Goal: Transaction & Acquisition: Book appointment/travel/reservation

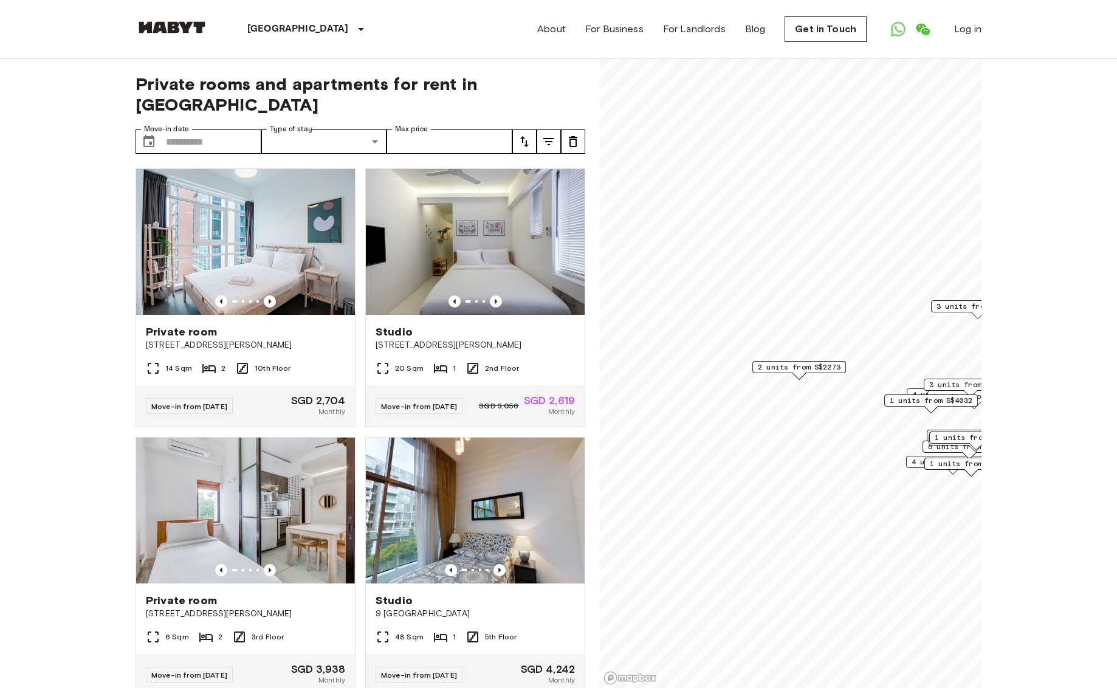
click at [798, 368] on span "2 units from S$2273" at bounding box center [799, 367] width 83 height 11
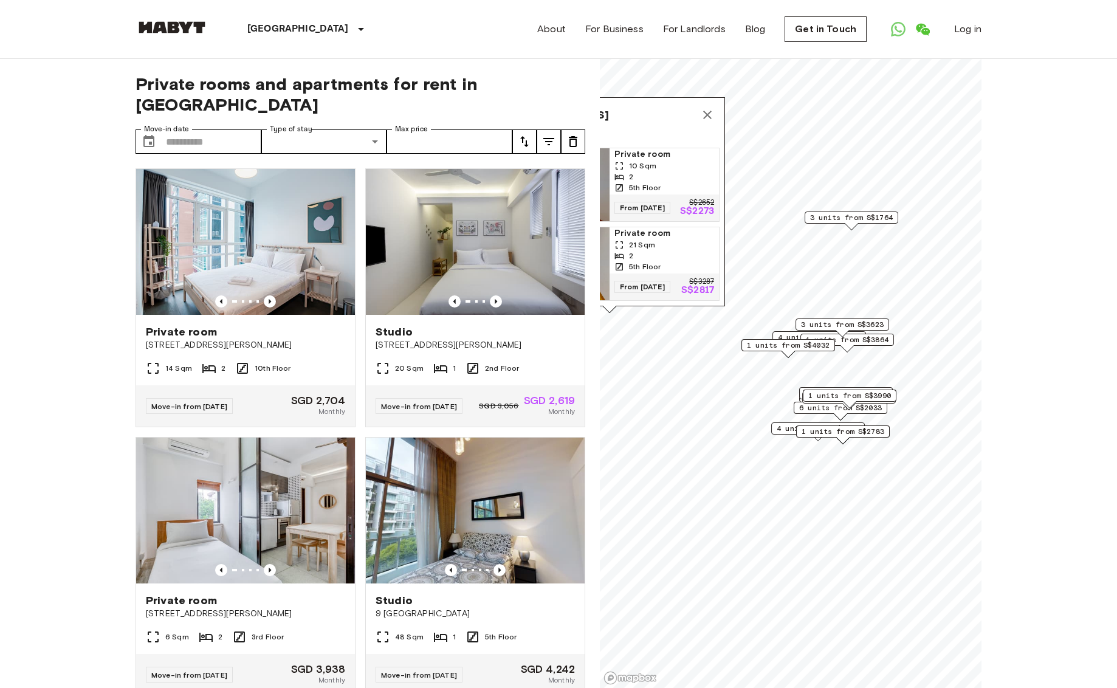
click at [817, 405] on div "1 units from S$3990" at bounding box center [850, 399] width 94 height 19
click at [822, 407] on div "1 units from S$3990" at bounding box center [850, 399] width 94 height 19
click at [870, 413] on div "6 units from S$2033" at bounding box center [841, 408] width 94 height 12
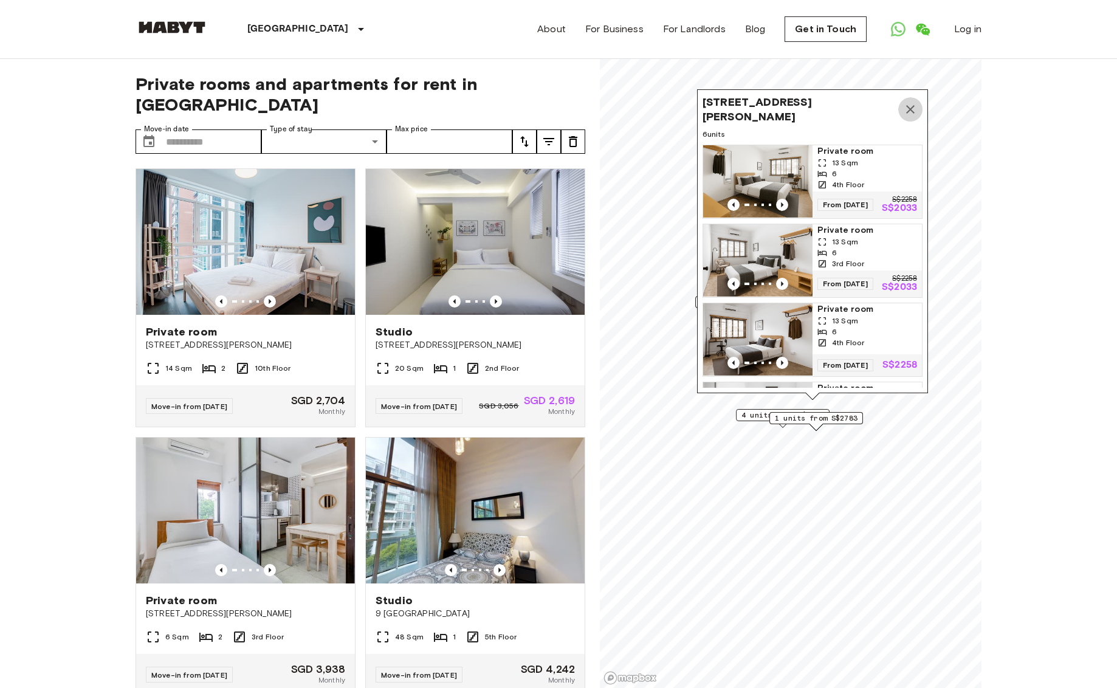
click at [917, 111] on icon "Map marker" at bounding box center [910, 109] width 15 height 15
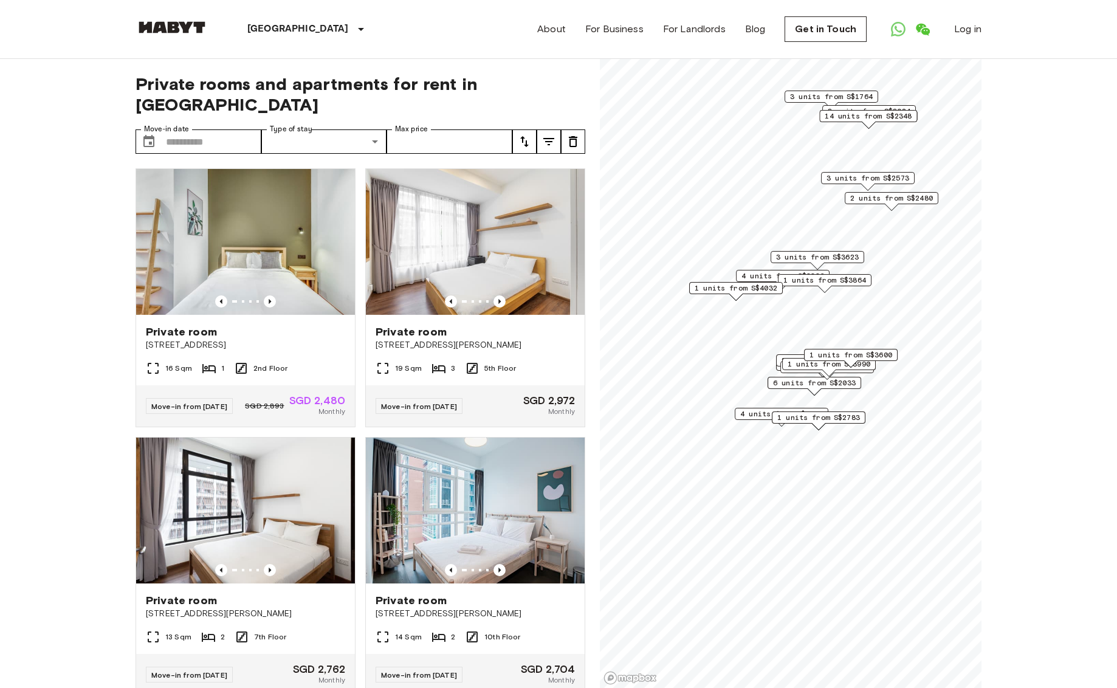
click at [798, 381] on span "6 units from S$2033" at bounding box center [814, 382] width 83 height 11
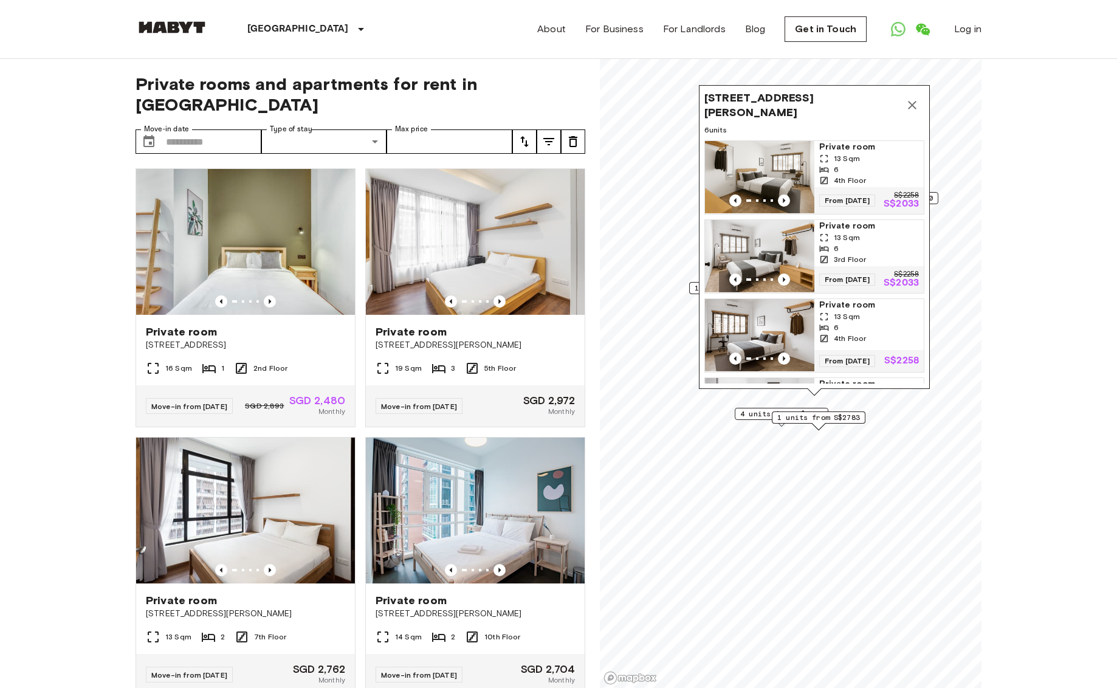
scroll to position [264, 0]
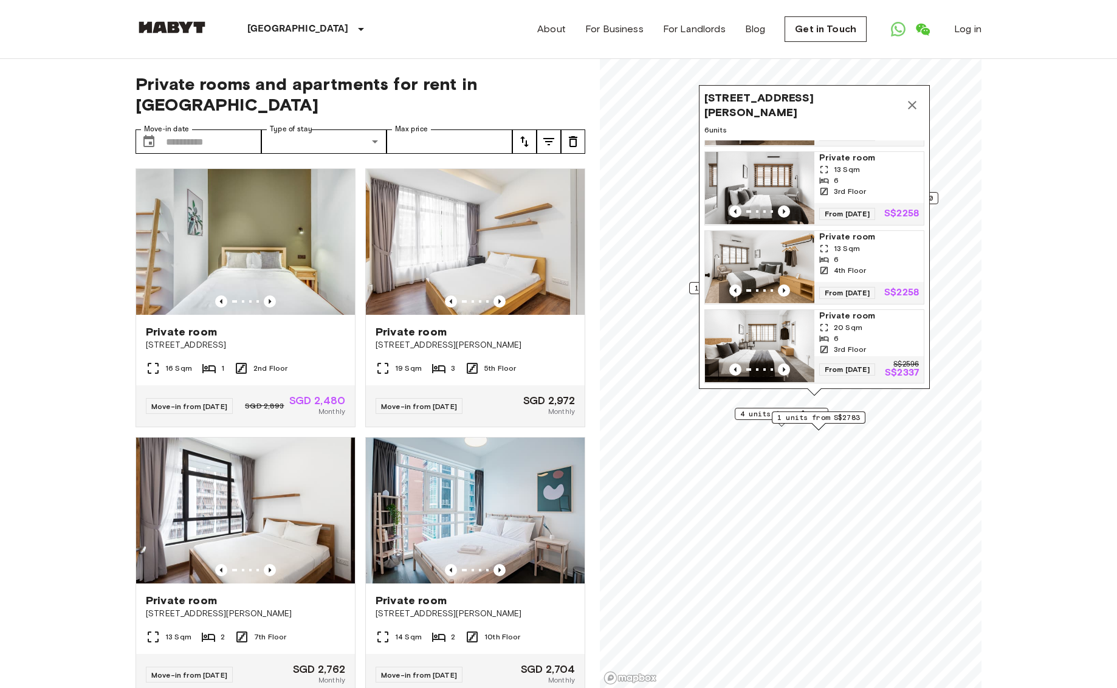
click at [781, 328] on img "Map marker" at bounding box center [759, 346] width 109 height 73
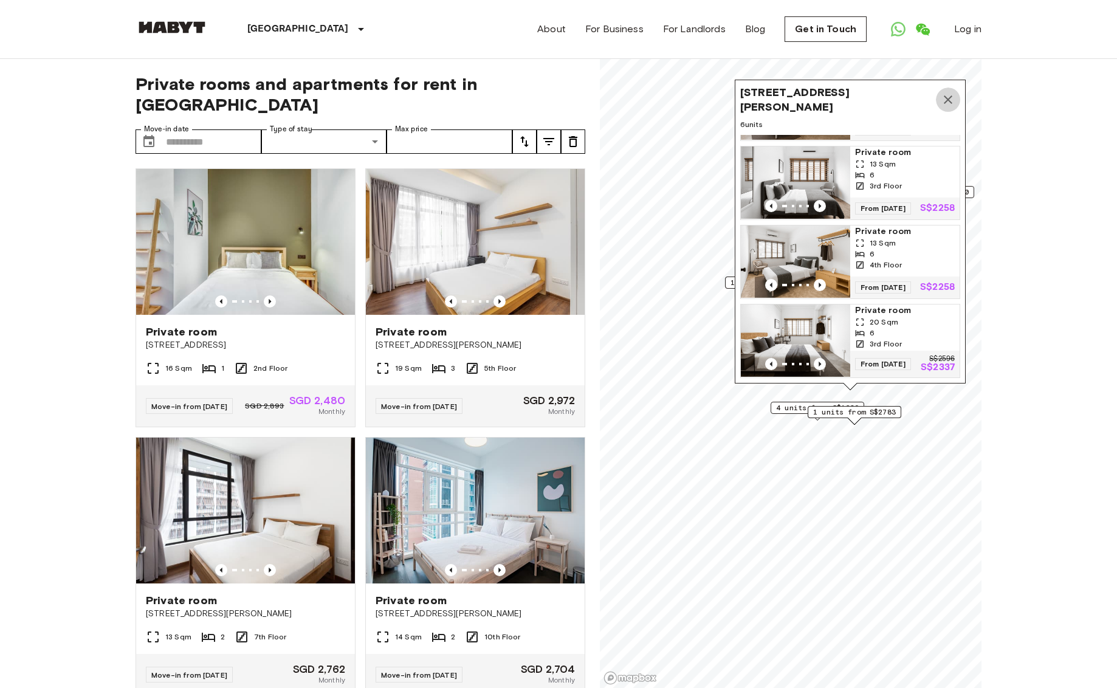
click at [949, 100] on icon "Map marker" at bounding box center [948, 99] width 9 height 9
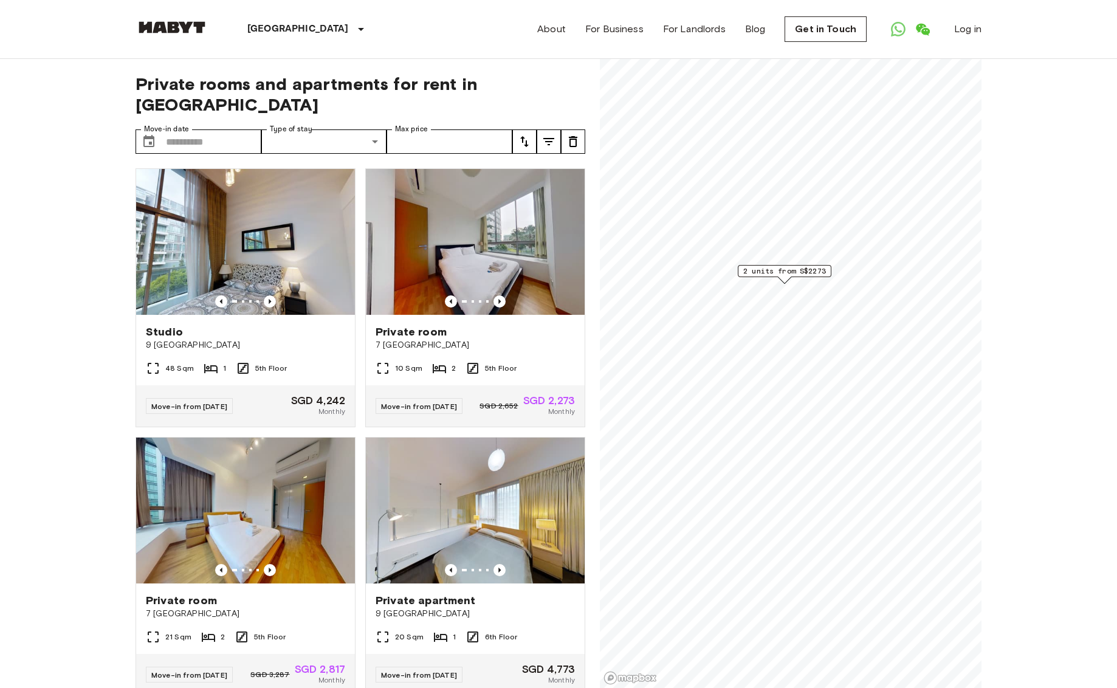
click at [790, 277] on div "Map marker" at bounding box center [784, 280] width 13 height 7
click at [794, 266] on span "2 units from S$2273" at bounding box center [784, 271] width 83 height 11
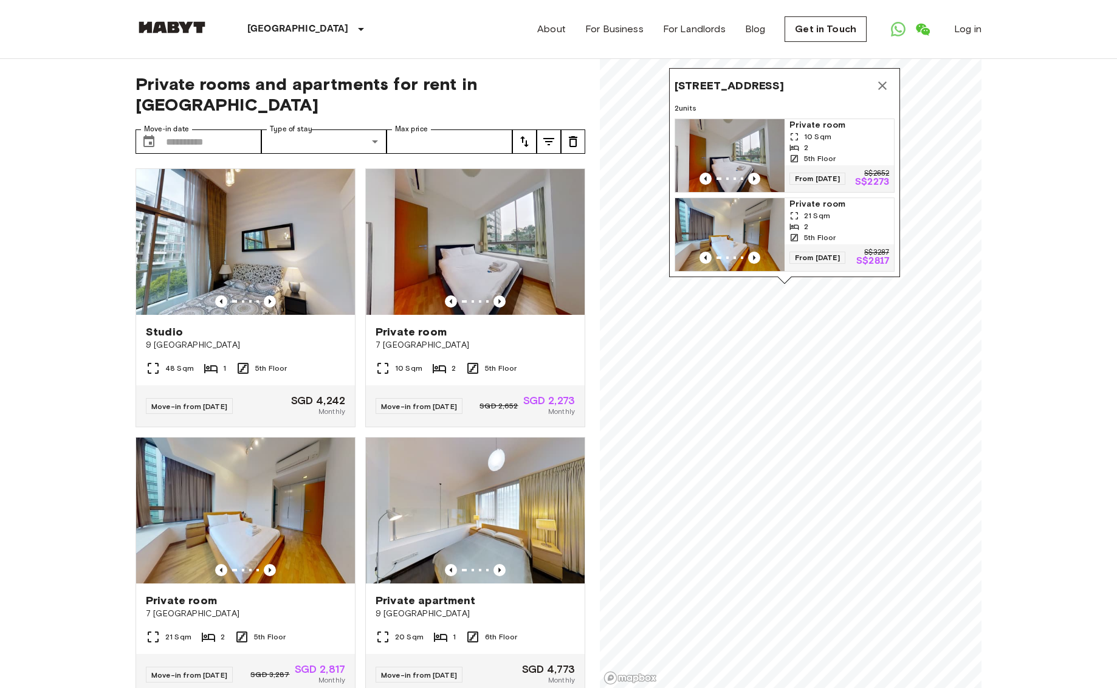
click at [810, 210] on span "21 Sqm" at bounding box center [817, 215] width 26 height 11
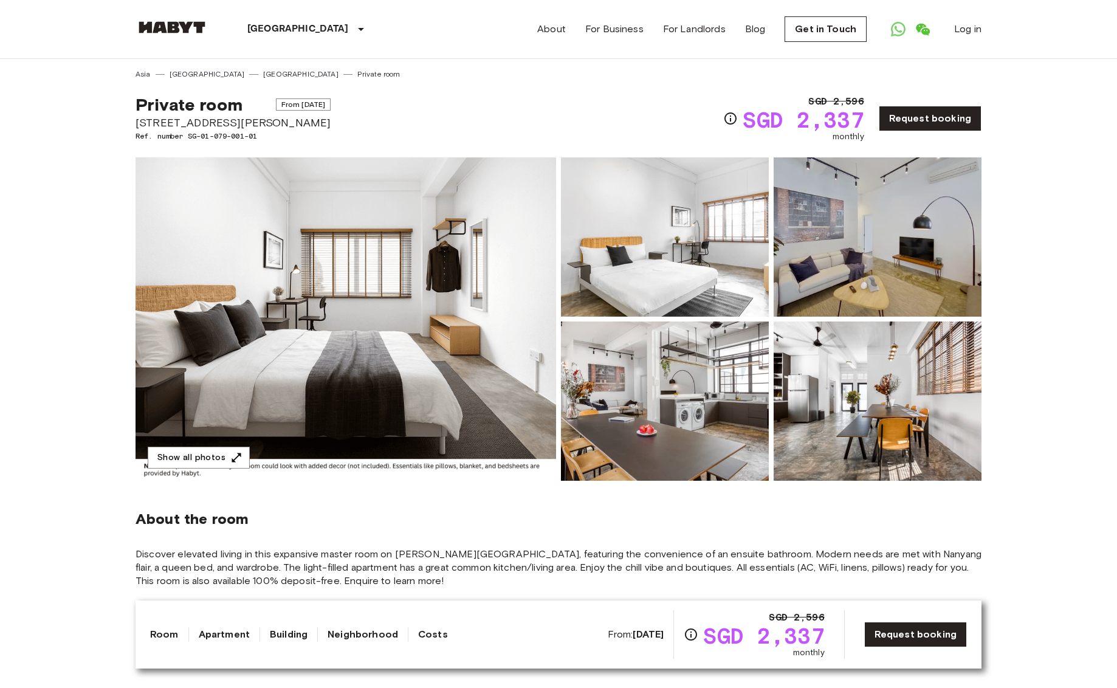
click at [714, 412] on img at bounding box center [665, 401] width 208 height 159
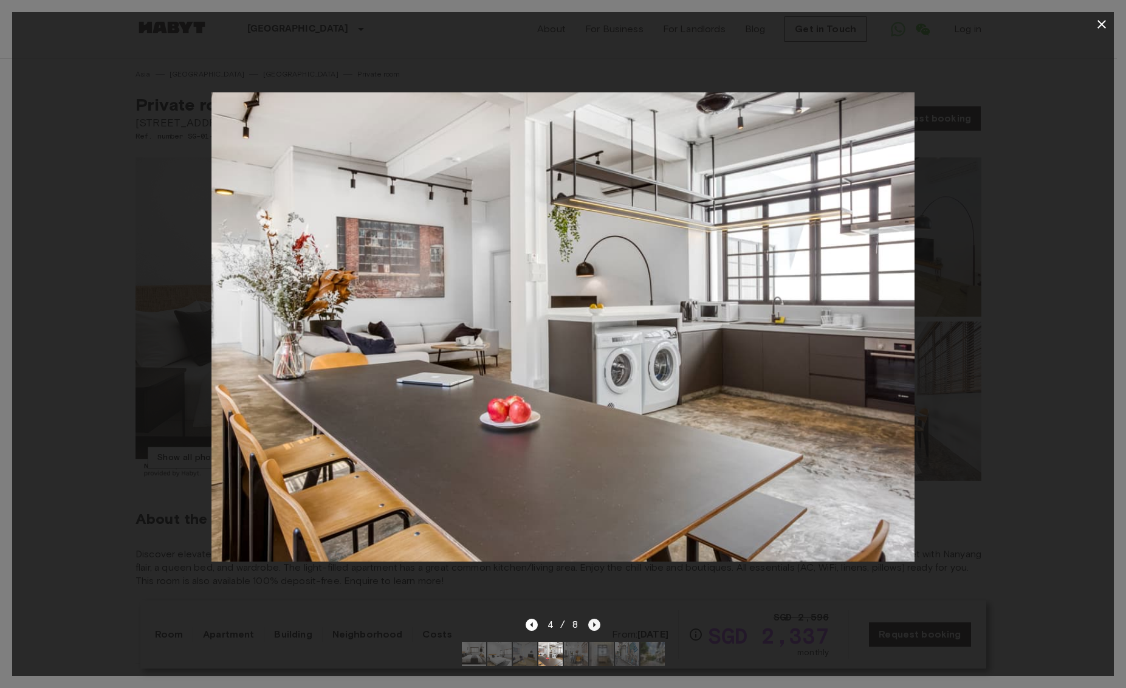
click at [593, 619] on icon "Next image" at bounding box center [594, 625] width 12 height 12
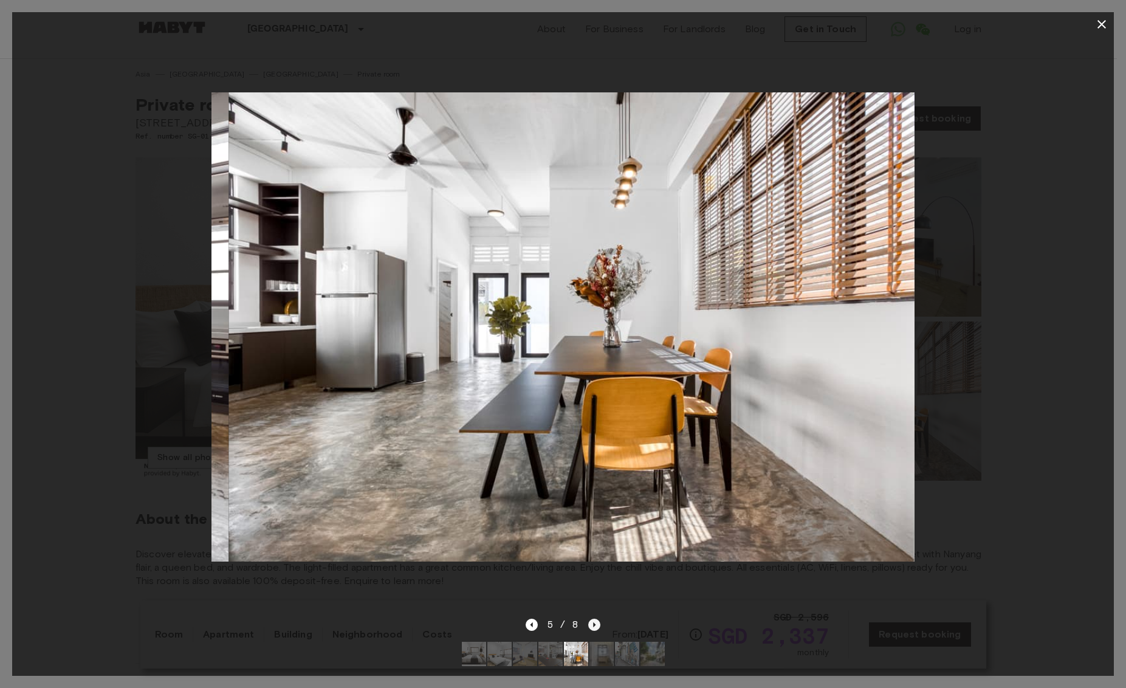
click at [593, 619] on icon "Next image" at bounding box center [594, 625] width 12 height 12
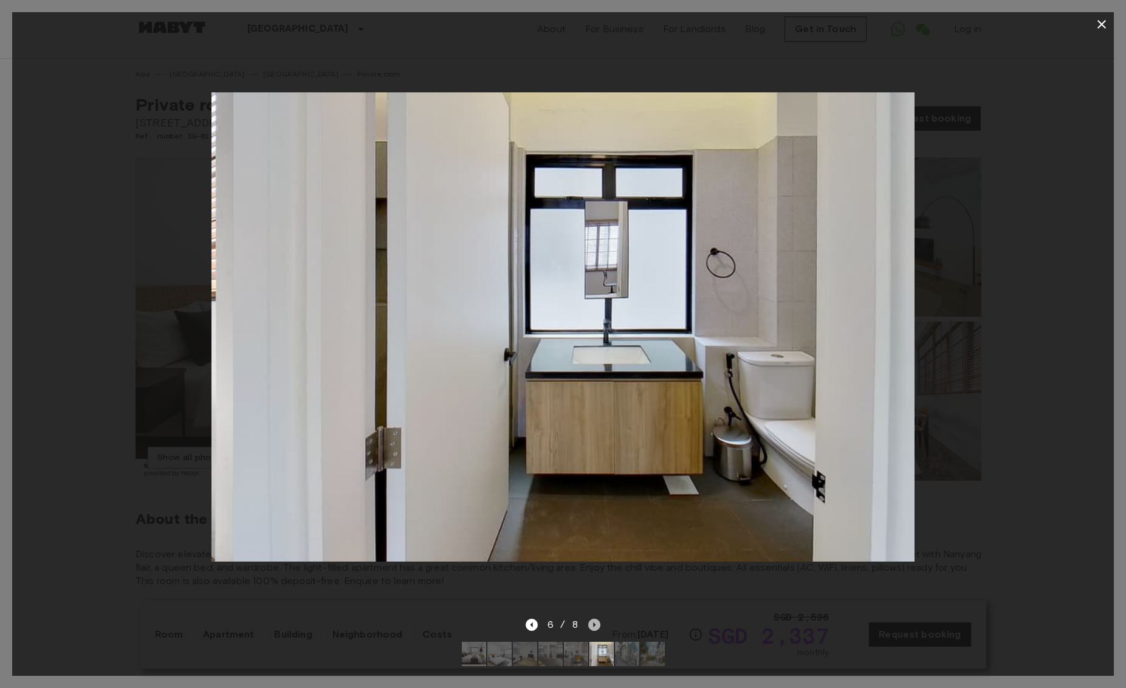
click at [593, 619] on icon "Next image" at bounding box center [594, 625] width 12 height 12
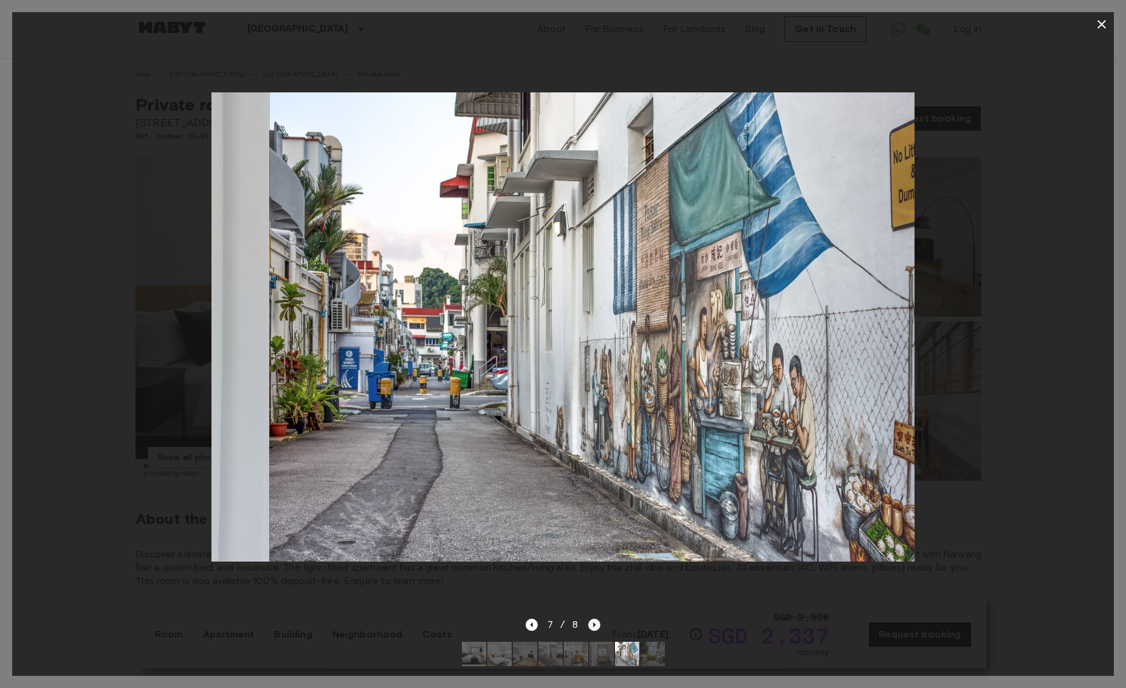
click at [595, 622] on icon "Next image" at bounding box center [594, 624] width 2 height 5
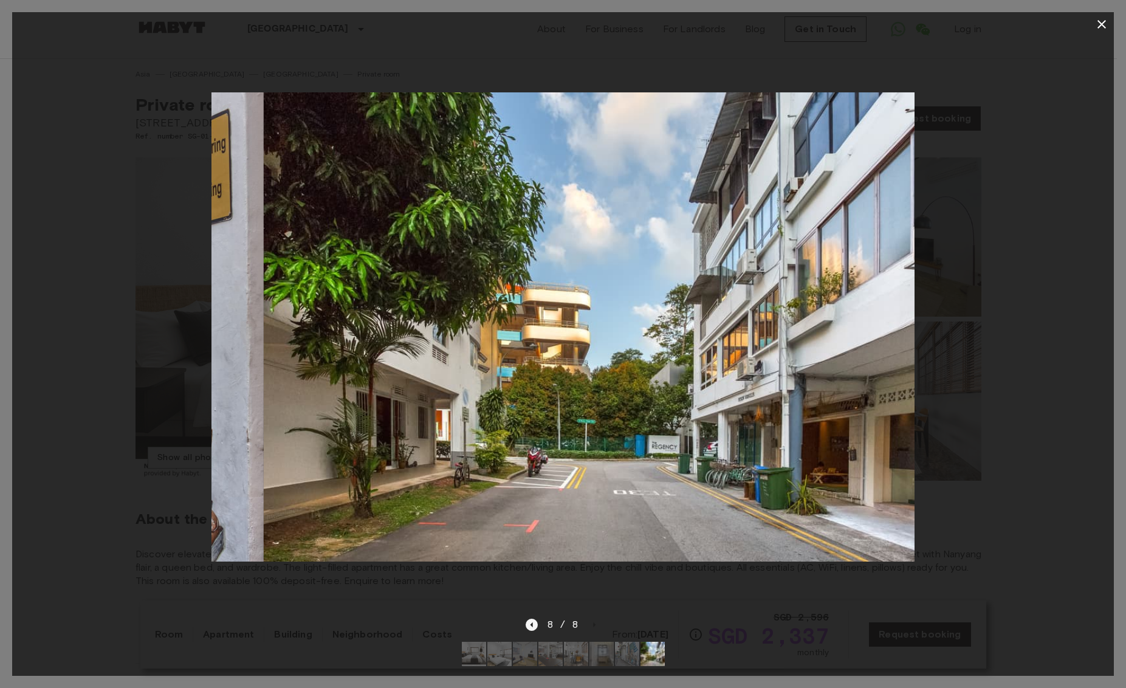
click at [534, 619] on icon "Previous image" at bounding box center [532, 625] width 12 height 12
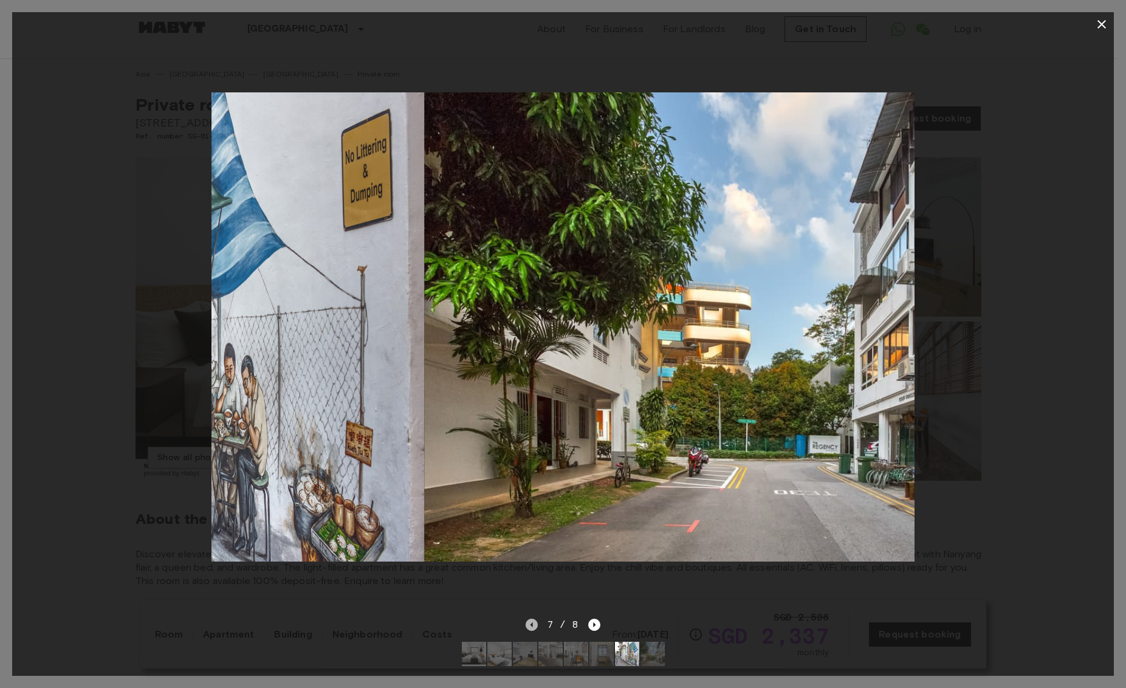
click at [534, 619] on icon "Previous image" at bounding box center [532, 625] width 12 height 12
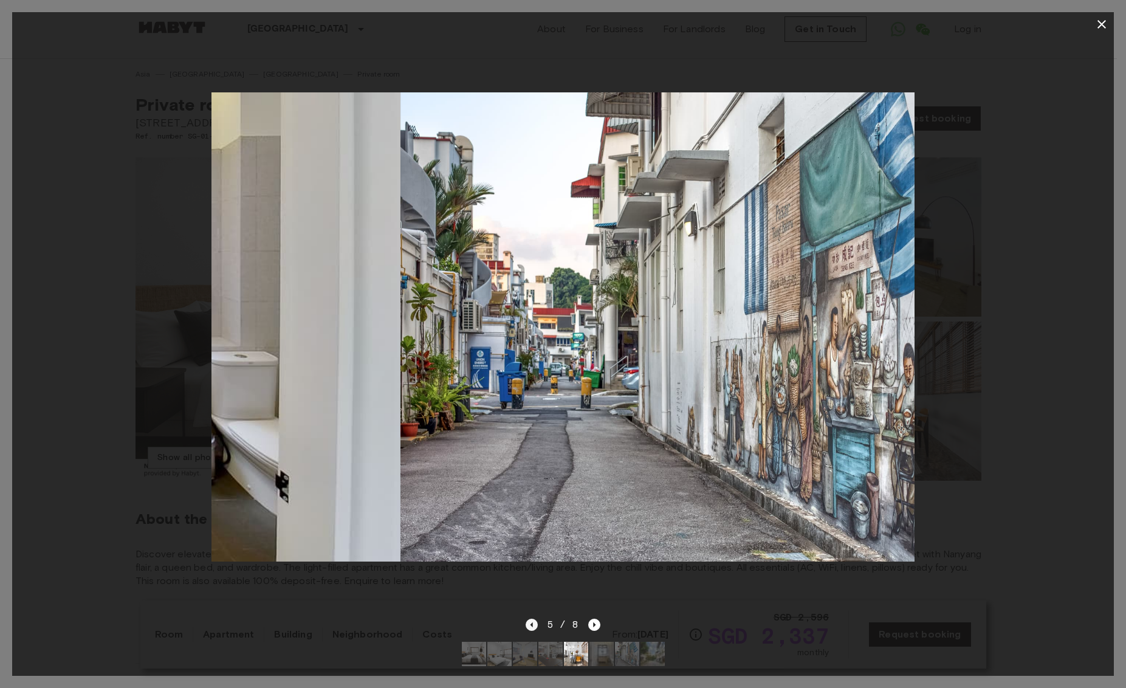
click at [534, 619] on icon "Previous image" at bounding box center [532, 625] width 12 height 12
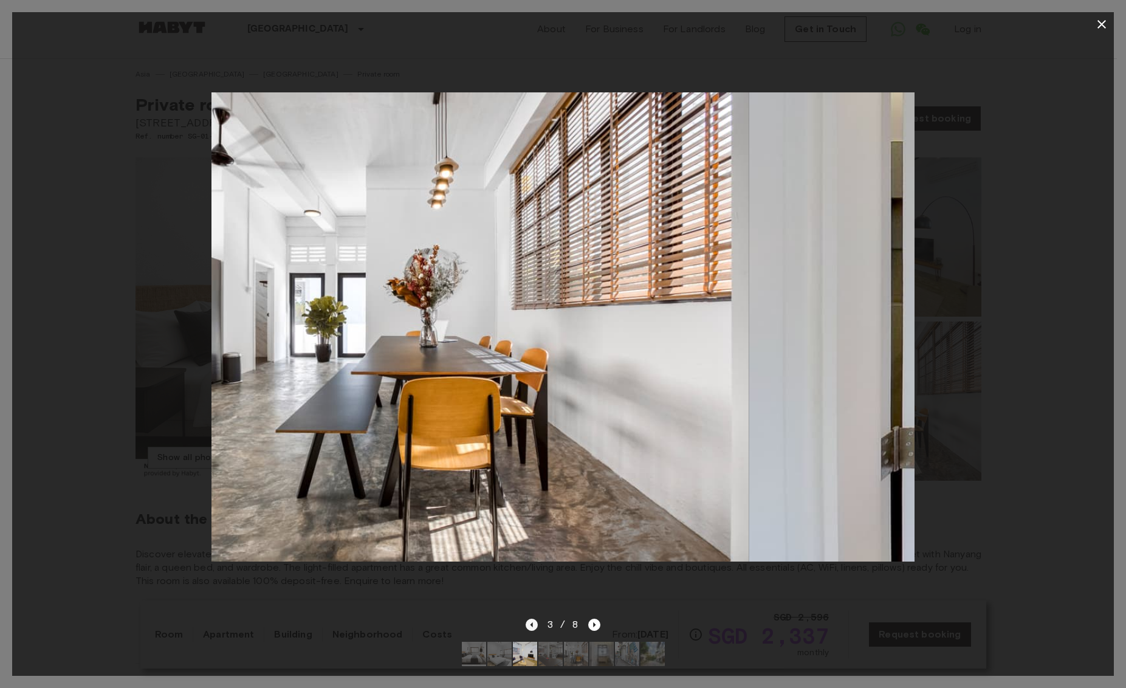
click at [534, 619] on icon "Previous image" at bounding box center [532, 625] width 12 height 12
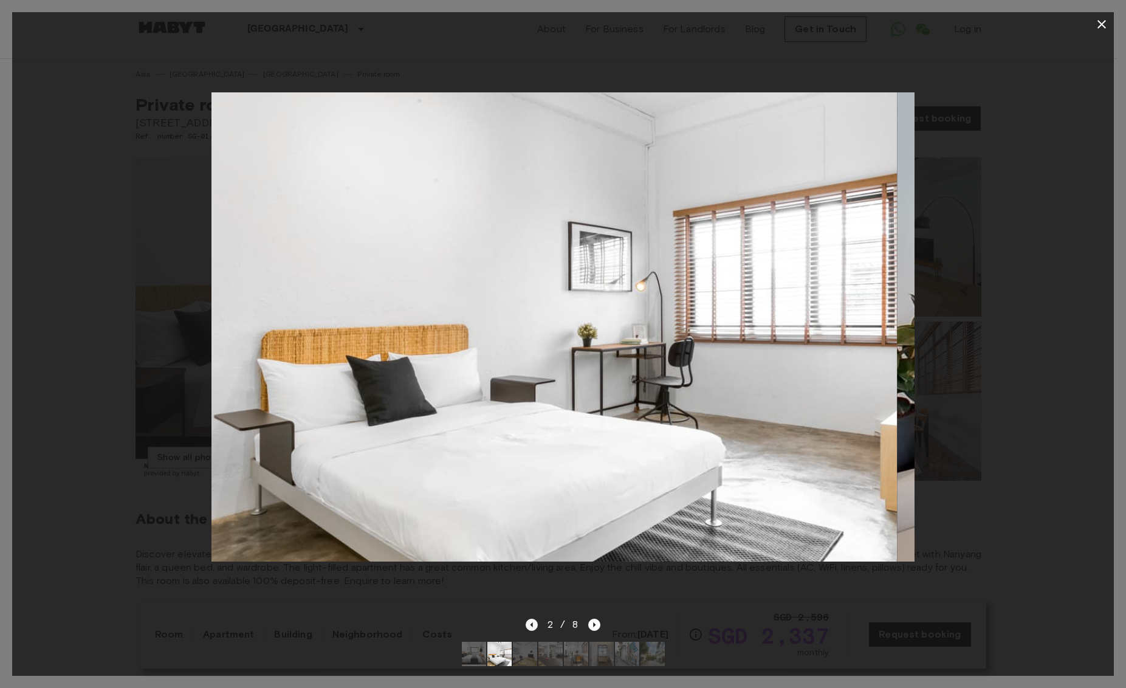
click at [534, 619] on icon "Previous image" at bounding box center [532, 625] width 12 height 12
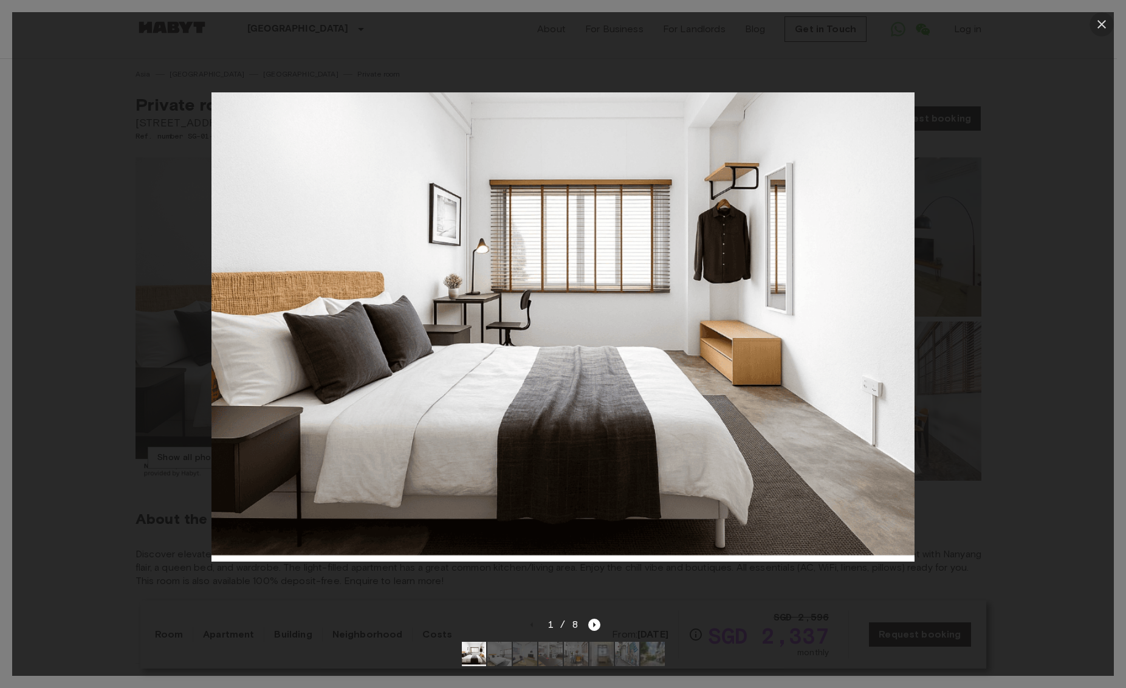
click at [1101, 22] on icon "button" at bounding box center [1102, 24] width 9 height 9
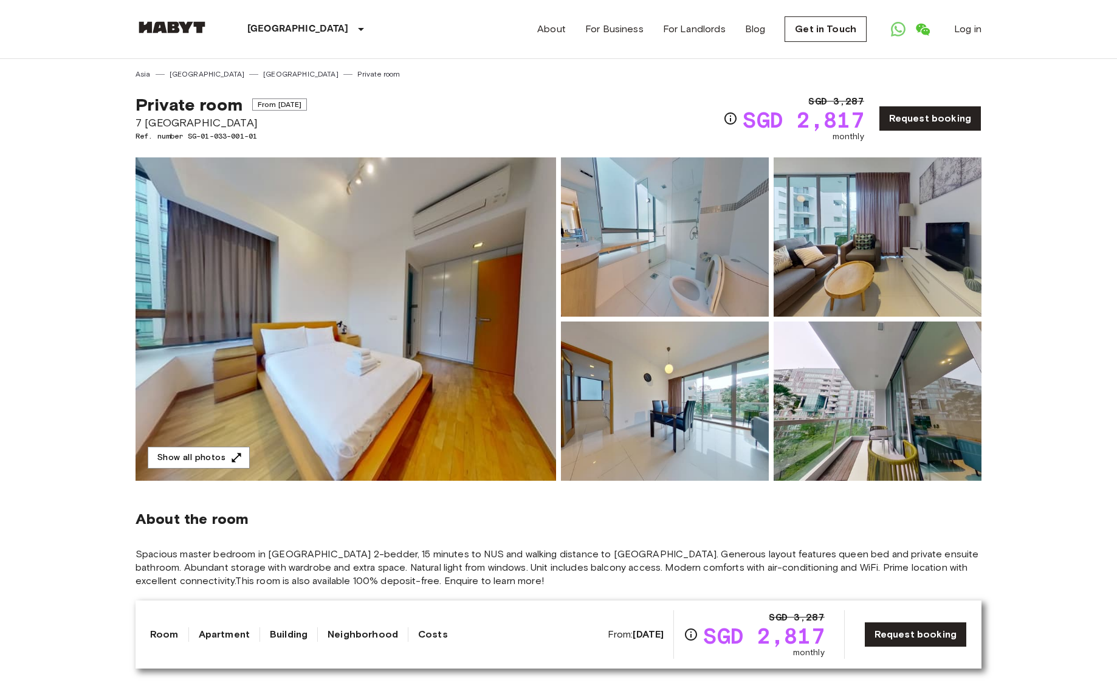
click at [430, 398] on img at bounding box center [346, 318] width 421 height 323
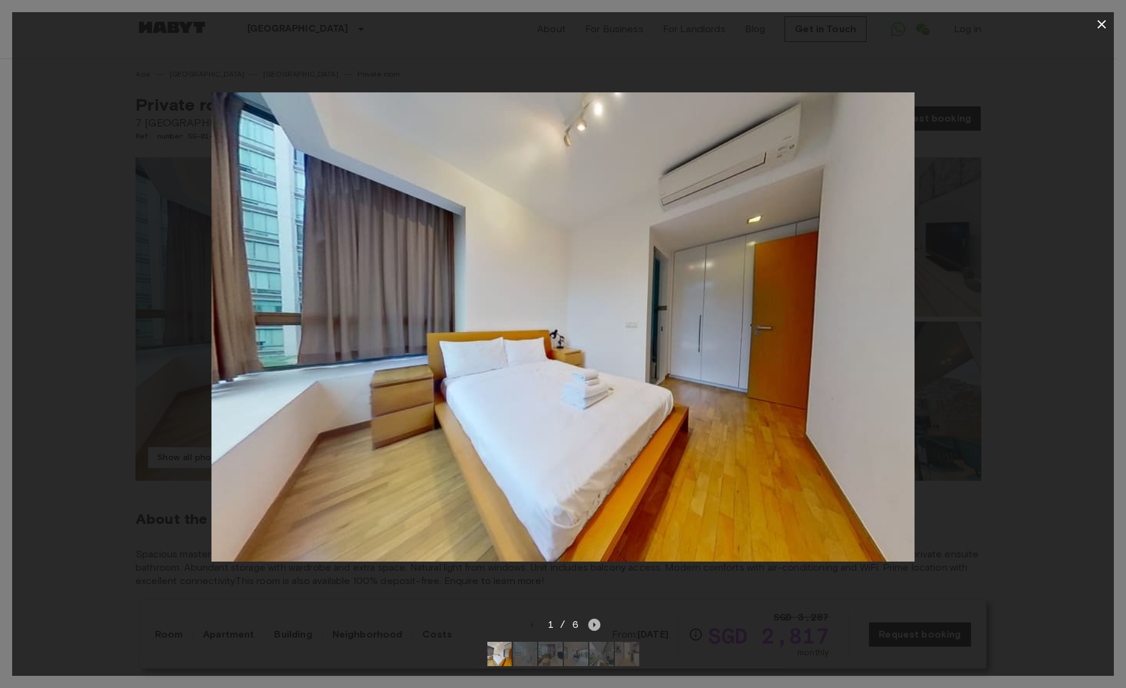
click at [591, 619] on icon "Next image" at bounding box center [594, 625] width 12 height 12
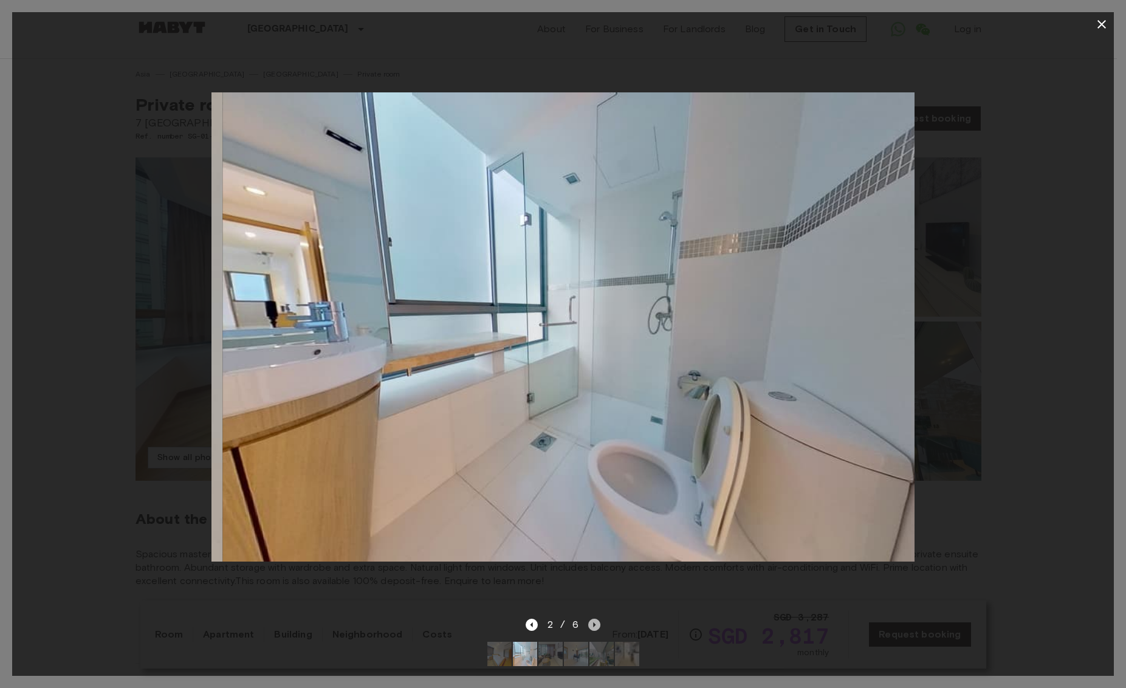
click at [592, 619] on icon "Next image" at bounding box center [594, 625] width 12 height 12
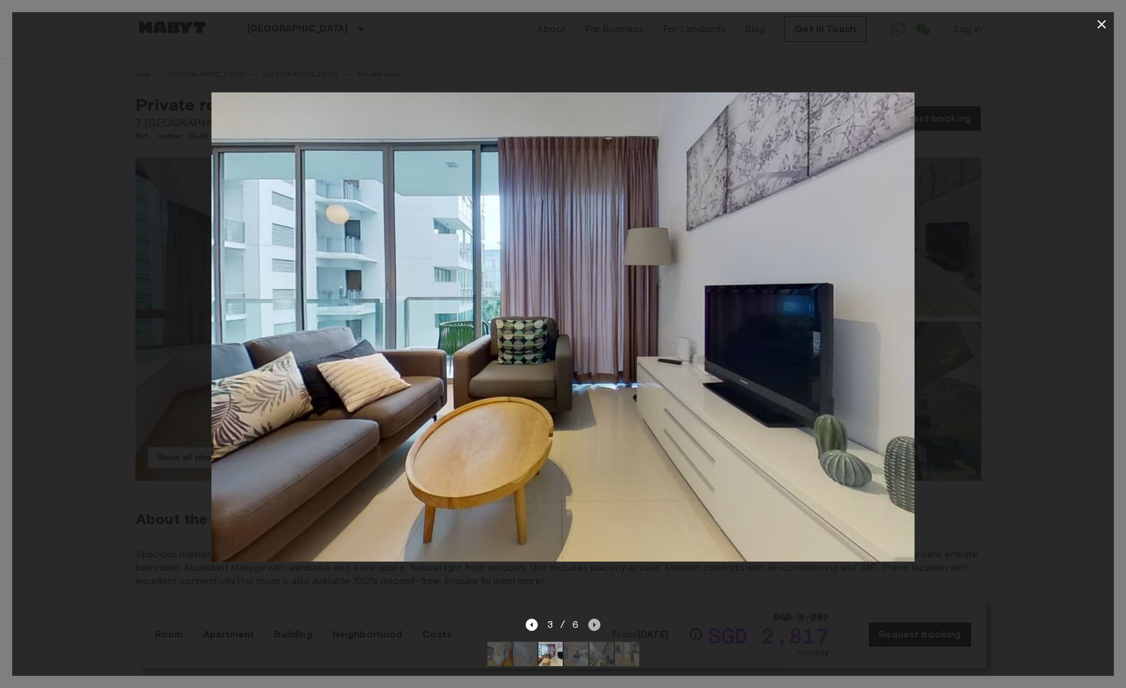
click at [590, 619] on icon "Next image" at bounding box center [594, 625] width 12 height 12
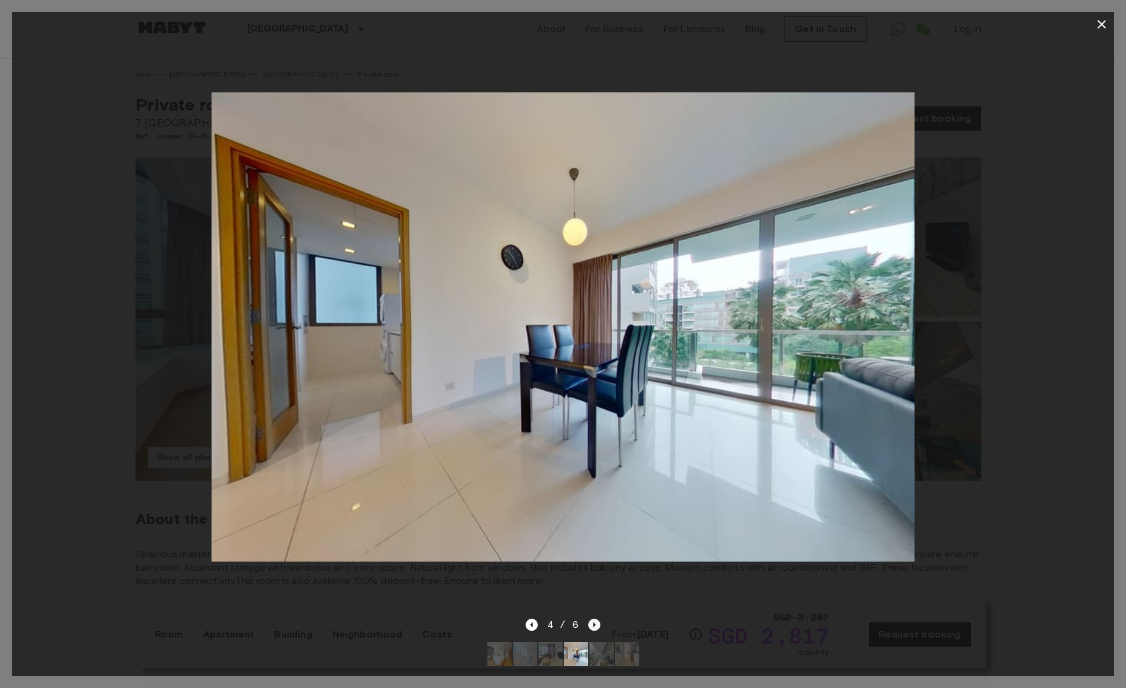
click at [596, 619] on icon "Next image" at bounding box center [594, 625] width 12 height 12
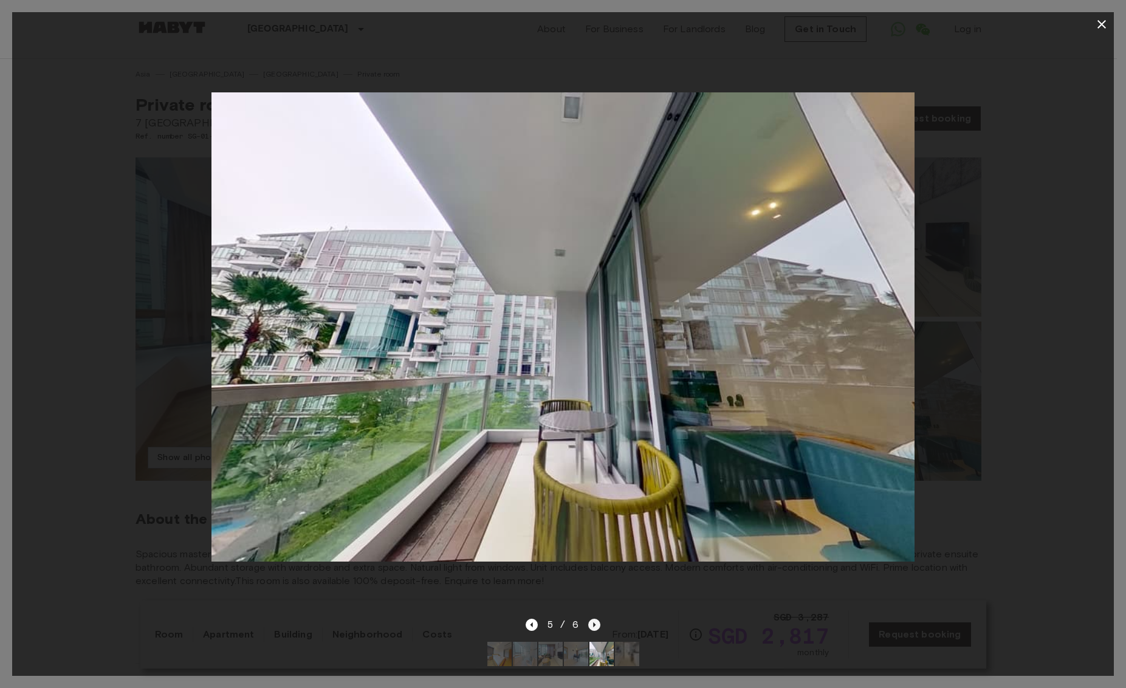
click at [594, 619] on icon "Next image" at bounding box center [594, 625] width 12 height 12
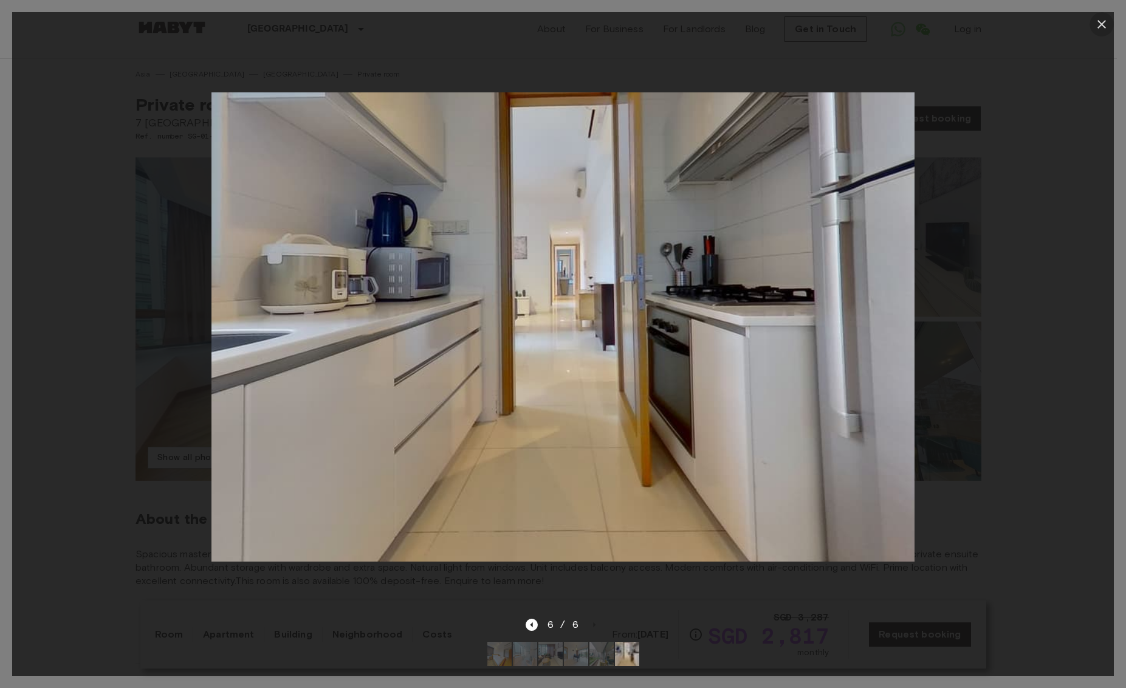
click at [1102, 17] on icon "button" at bounding box center [1102, 24] width 15 height 15
